Goal: Find specific page/section: Find specific page/section

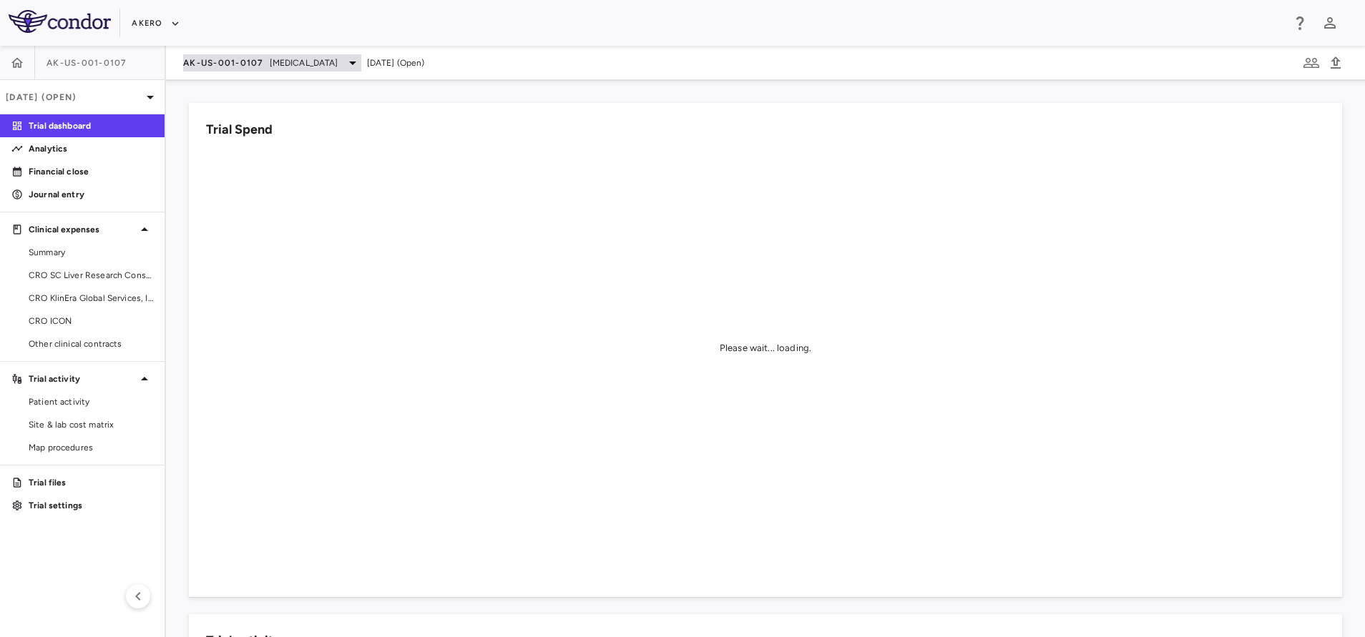
click at [302, 70] on div "AK-US-001-0107 [MEDICAL_DATA]" at bounding box center [272, 62] width 178 height 17
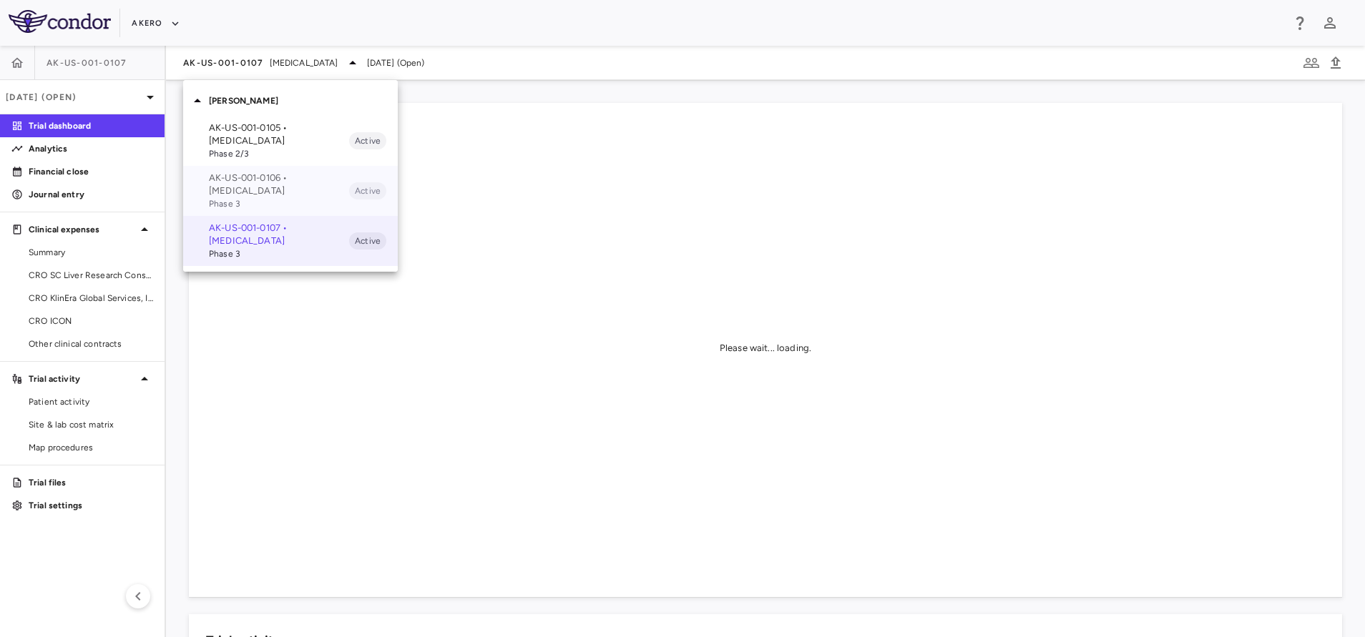
click at [237, 182] on p "AK-US-001-0106 • [MEDICAL_DATA]" at bounding box center [279, 185] width 140 height 26
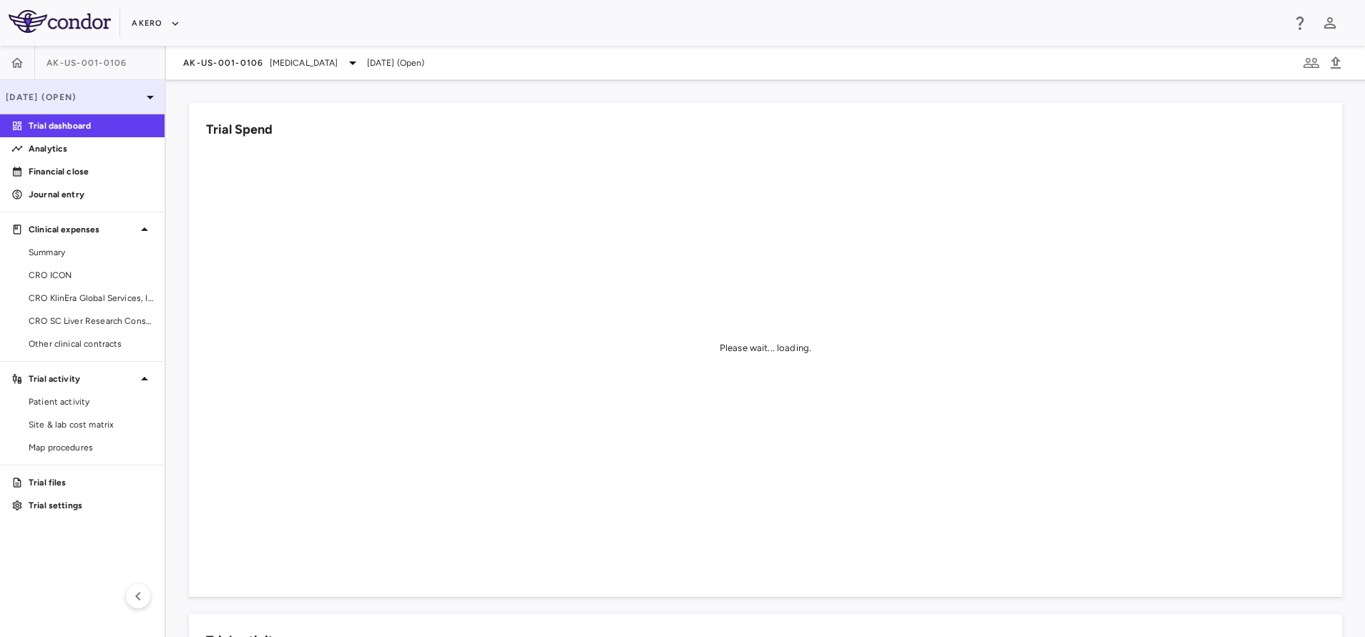
click at [88, 89] on div "[DATE] (Open)" at bounding box center [82, 97] width 164 height 34
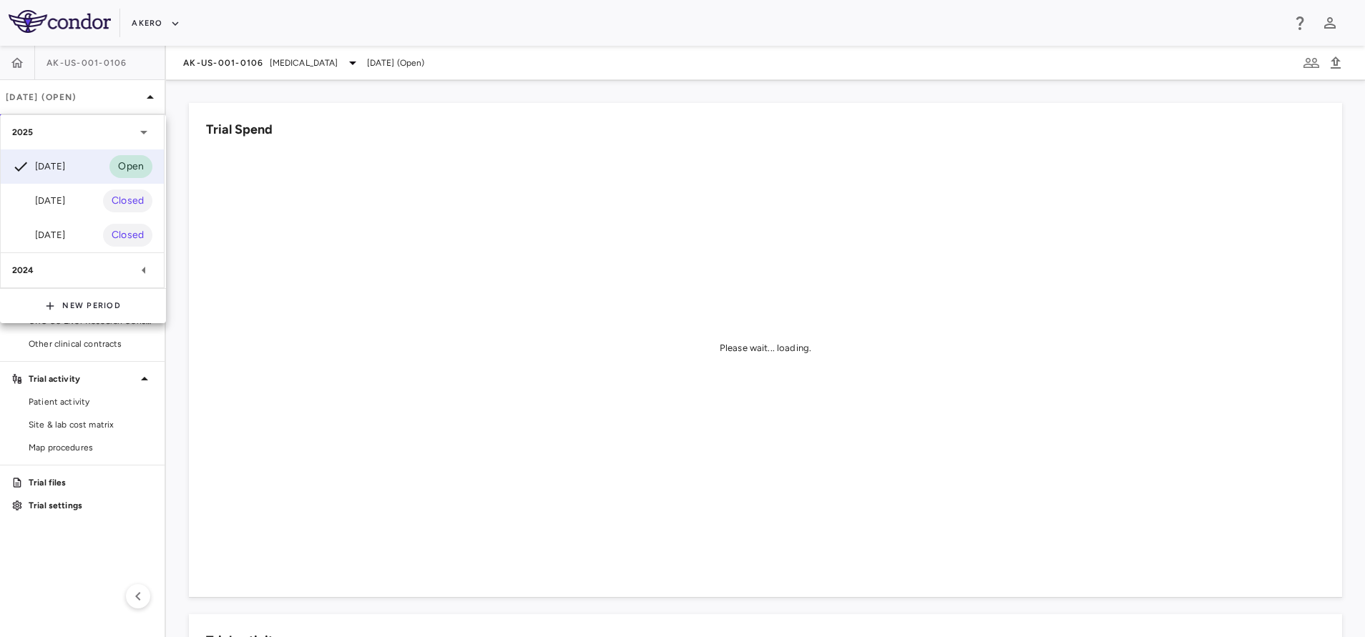
click at [64, 403] on div at bounding box center [682, 318] width 1365 height 637
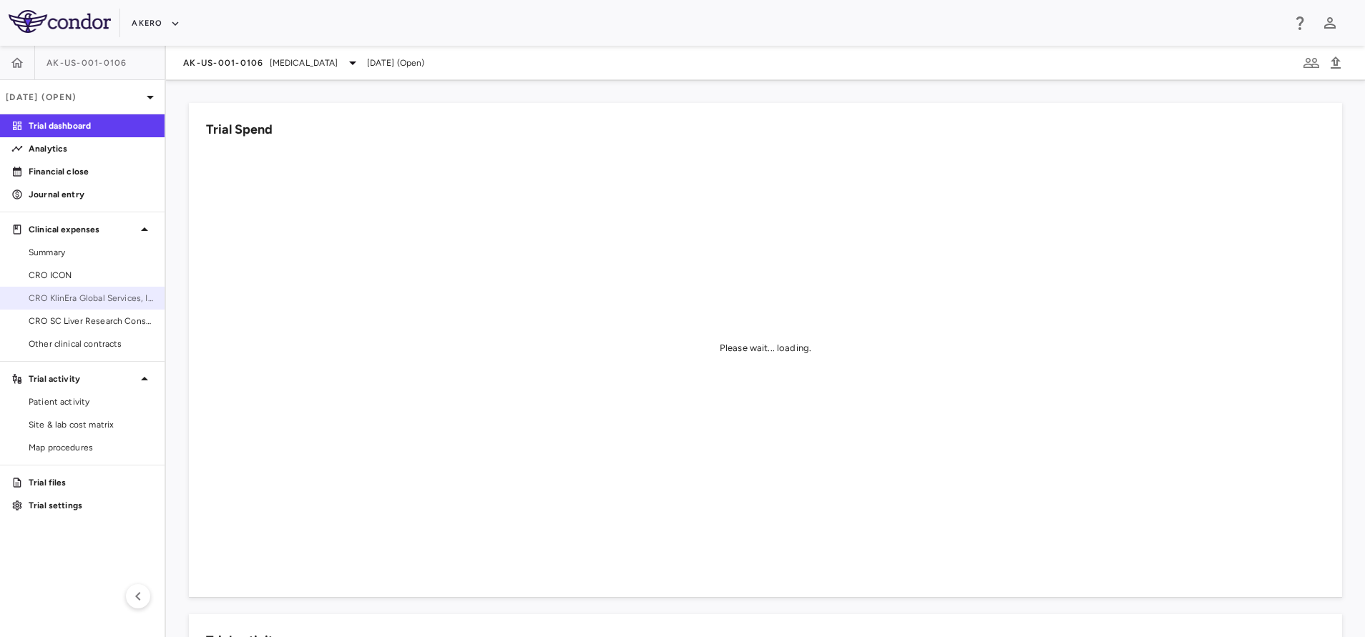
click at [77, 293] on span "CRO KlinEra Global Services, Inc" at bounding box center [91, 298] width 124 height 13
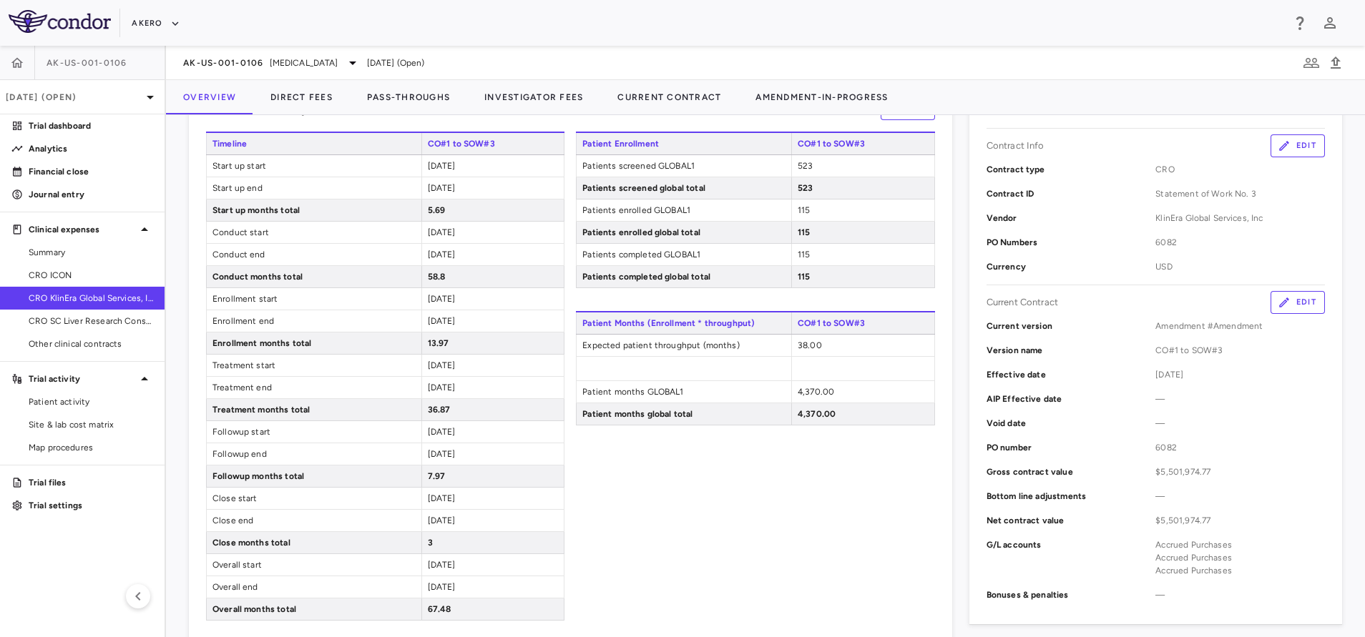
scroll to position [414, 0]
